Goal: Complete application form

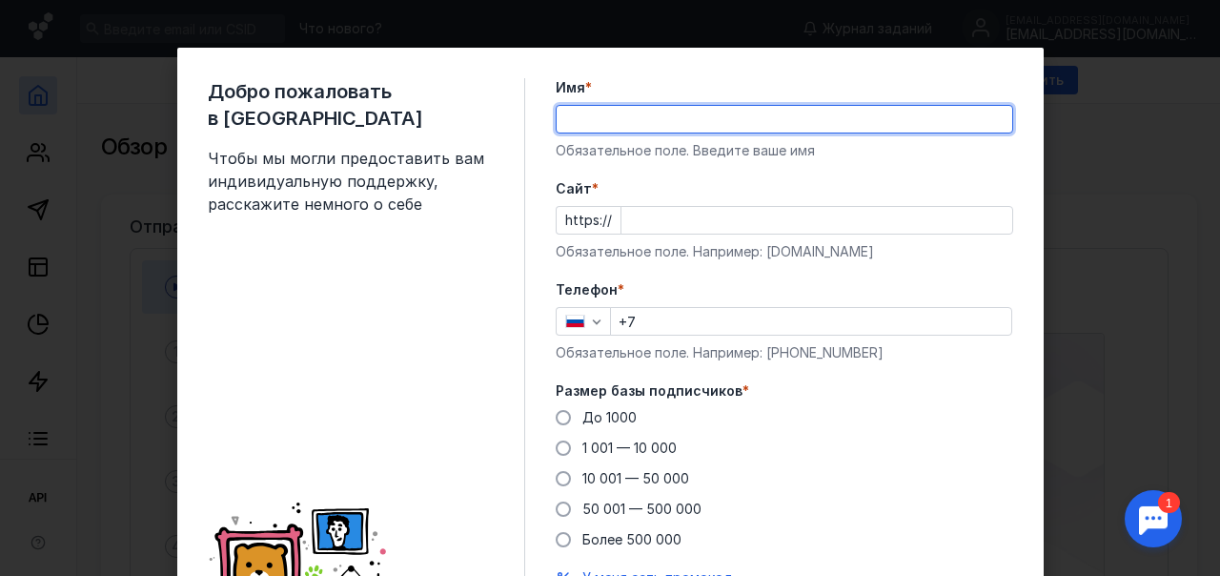
click at [686, 123] on input "Имя *" at bounding box center [785, 119] width 456 height 27
type input "[PERSON_NAME]"
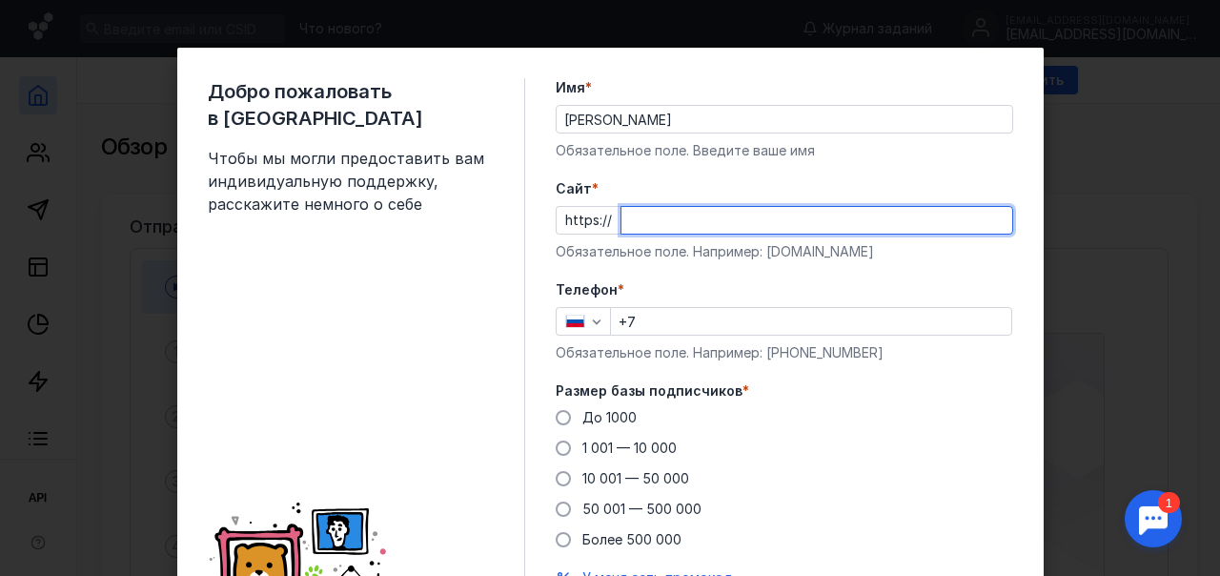
click at [648, 217] on input "Cайт *" at bounding box center [816, 220] width 391 height 27
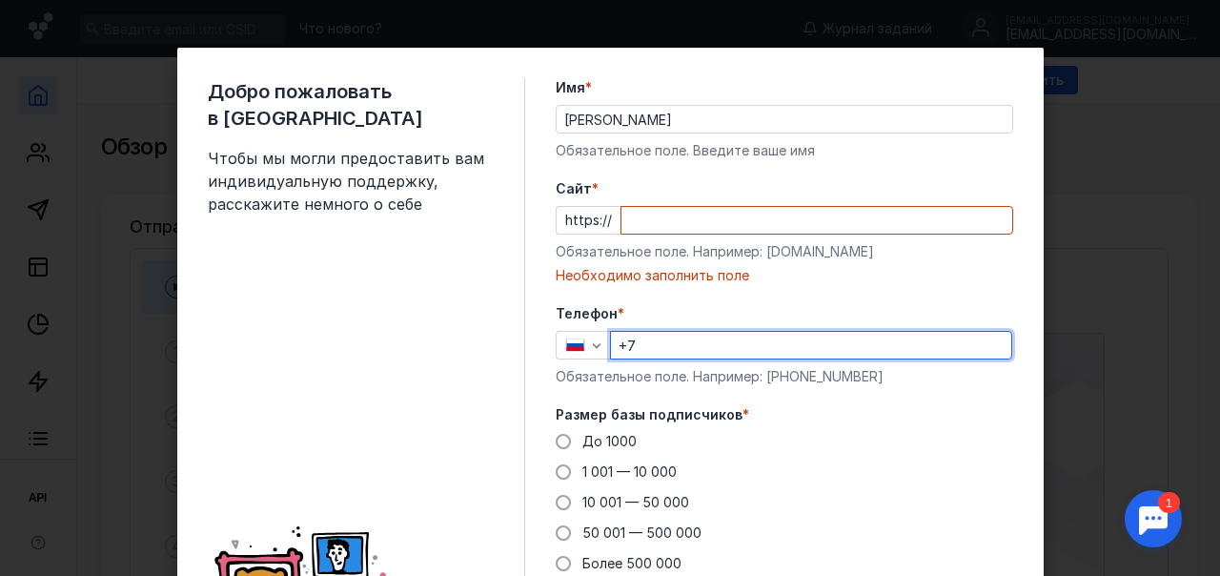
click at [672, 321] on div "Телефон * +7 Обязательное поле. Например: [PHONE_NUMBER]" at bounding box center [785, 345] width 458 height 82
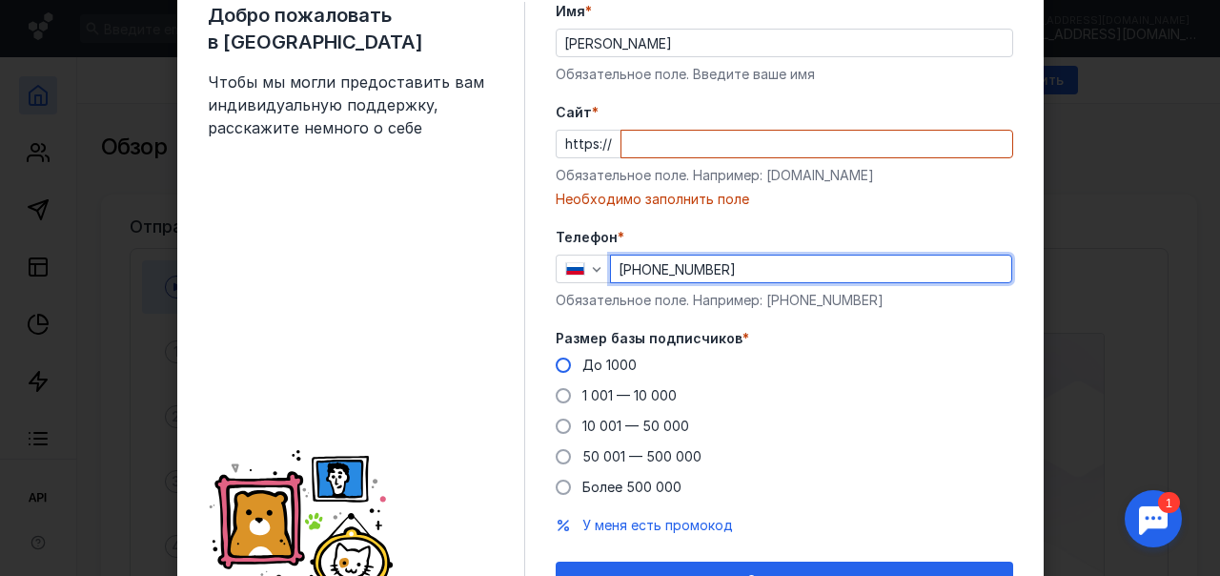
type input "[PHONE_NUMBER]"
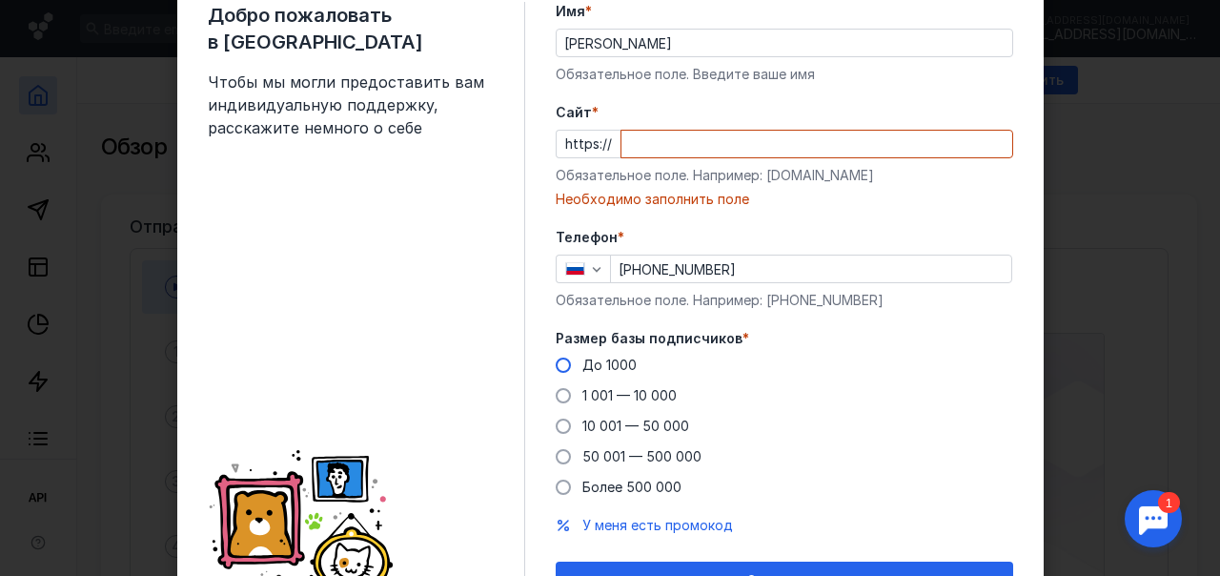
click at [556, 369] on span at bounding box center [563, 364] width 15 height 15
click at [0, 0] on input "До 1000" at bounding box center [0, 0] width 0 height 0
click at [698, 137] on input "Cайт *" at bounding box center [816, 144] width 391 height 27
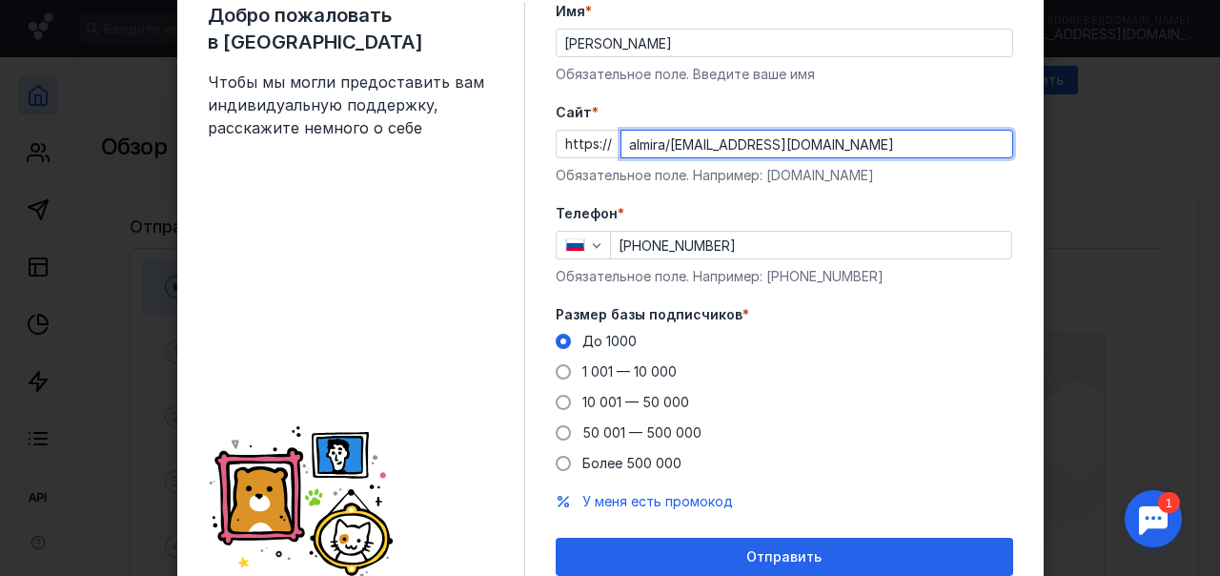
click at [661, 144] on input "almira/[EMAIL_ADDRESS][DOMAIN_NAME]" at bounding box center [816, 144] width 391 height 27
type input "[EMAIL_ADDRESS][DOMAIN_NAME]"
